Goal: Transaction & Acquisition: Purchase product/service

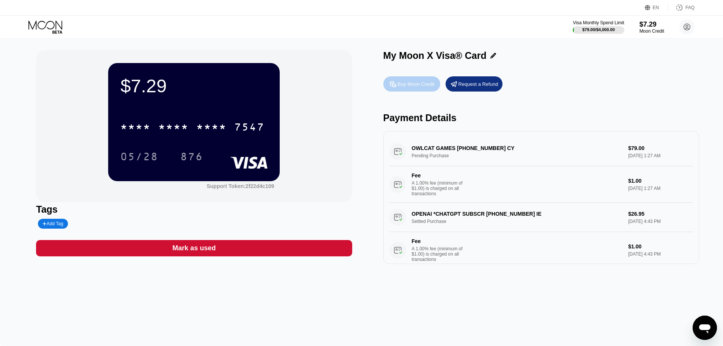
click at [408, 85] on div "Buy Moon Credit" at bounding box center [416, 84] width 37 height 6
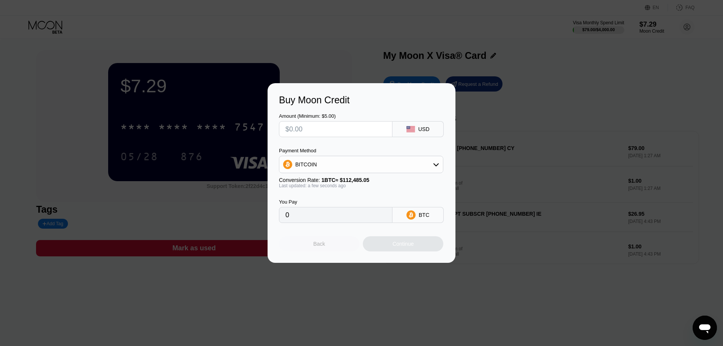
click at [335, 245] on div "Back" at bounding box center [319, 243] width 80 height 15
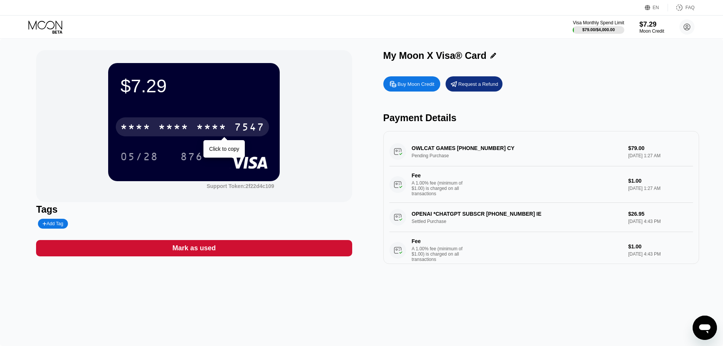
click at [251, 123] on div "7547" at bounding box center [249, 128] width 30 height 12
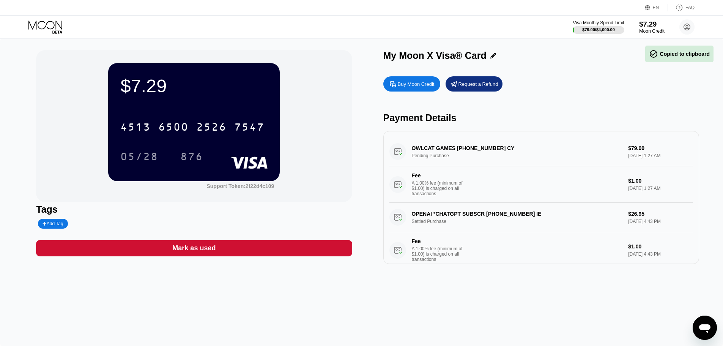
click at [649, 22] on div "$7.29" at bounding box center [651, 24] width 25 height 8
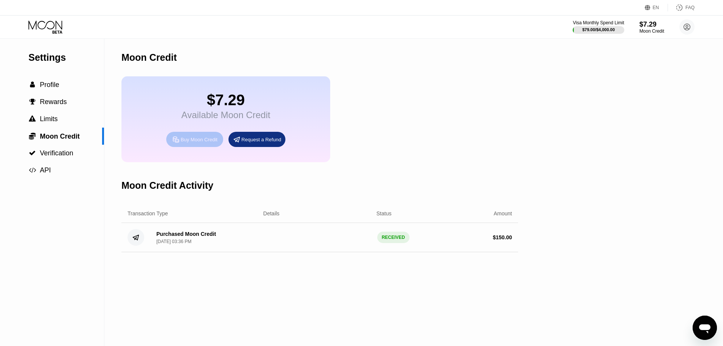
click at [210, 143] on div "Buy Moon Credit" at bounding box center [199, 139] width 37 height 6
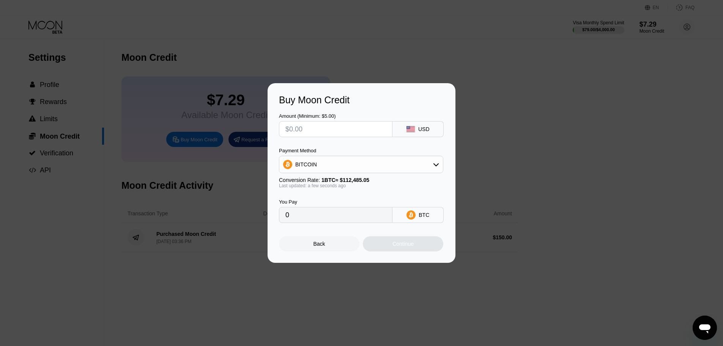
drag, startPoint x: 365, startPoint y: 131, endPoint x: 355, endPoint y: 131, distance: 9.5
click at [355, 131] on input "text" at bounding box center [335, 128] width 101 height 15
type input "$1"
type input "0.00000890"
type input "$15"
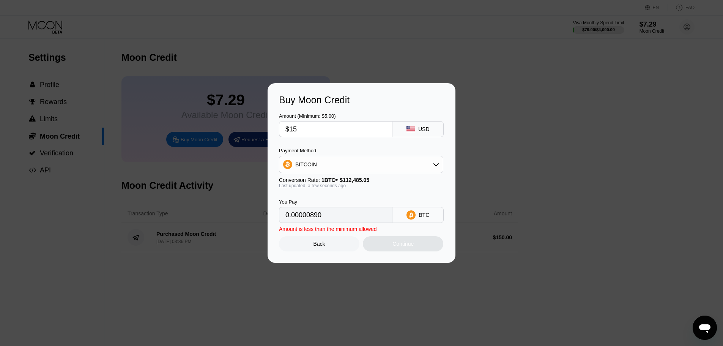
type input "0.00013336"
type input "$150"
type input "0.00133352"
type input "$150"
click at [367, 166] on div "BITCOIN" at bounding box center [361, 164] width 164 height 15
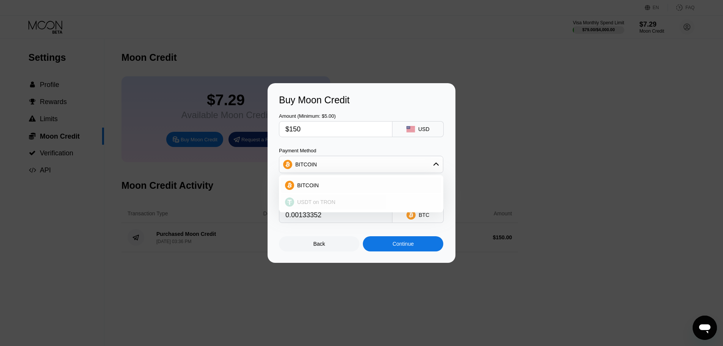
click at [339, 196] on div "USDT on TRON" at bounding box center [361, 201] width 160 height 15
type input "151.52"
click at [401, 246] on div "Continue" at bounding box center [403, 244] width 21 height 6
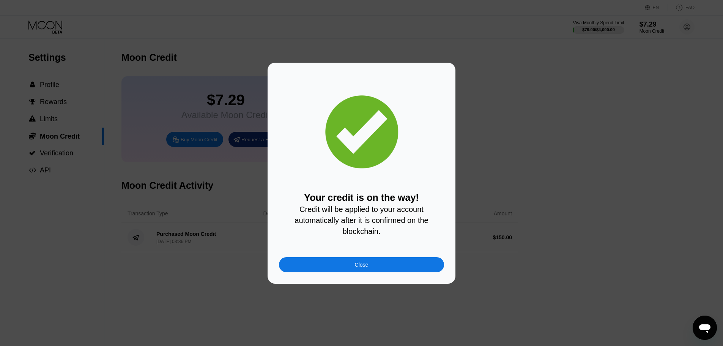
click at [383, 270] on div "Close" at bounding box center [361, 264] width 165 height 15
